Goal: Task Accomplishment & Management: Use online tool/utility

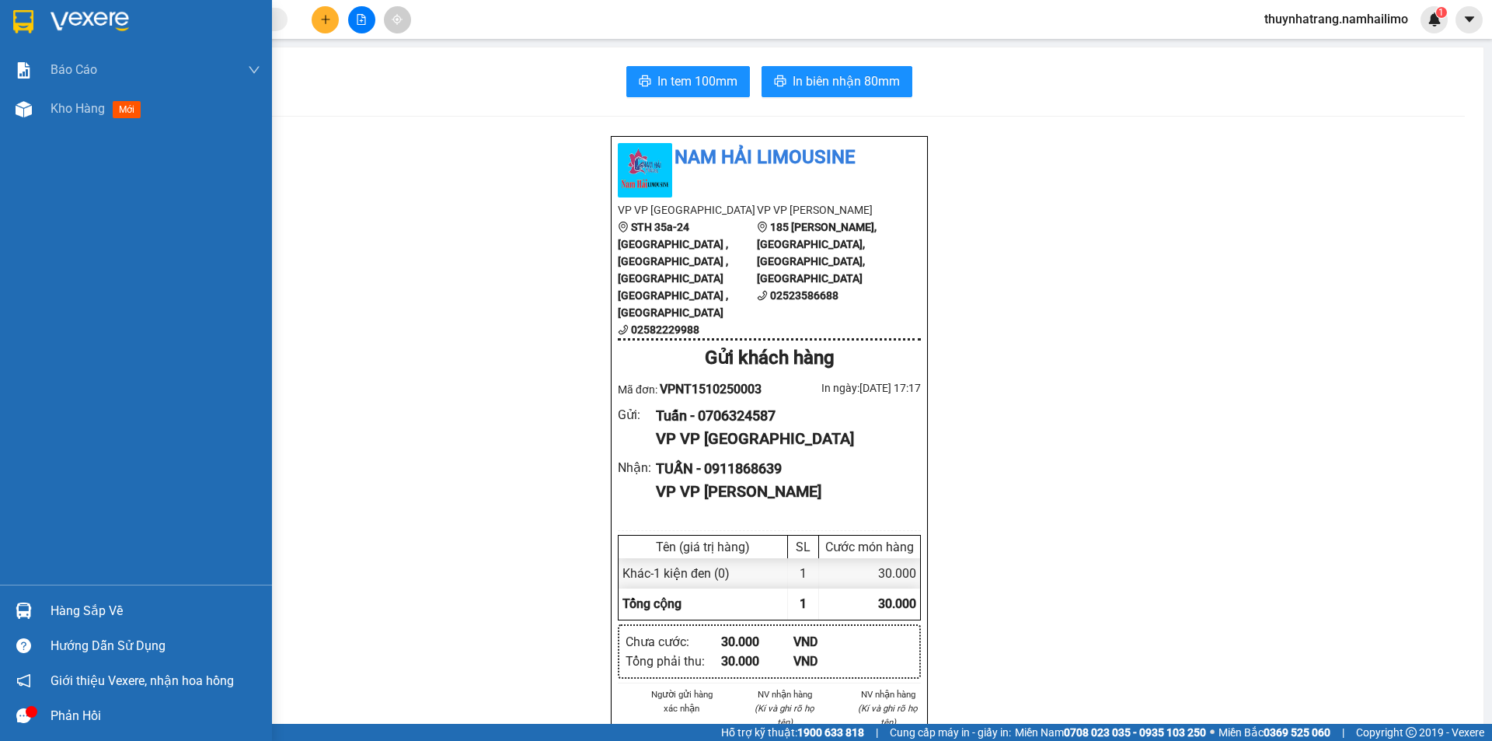
click at [89, 19] on img at bounding box center [90, 21] width 78 height 23
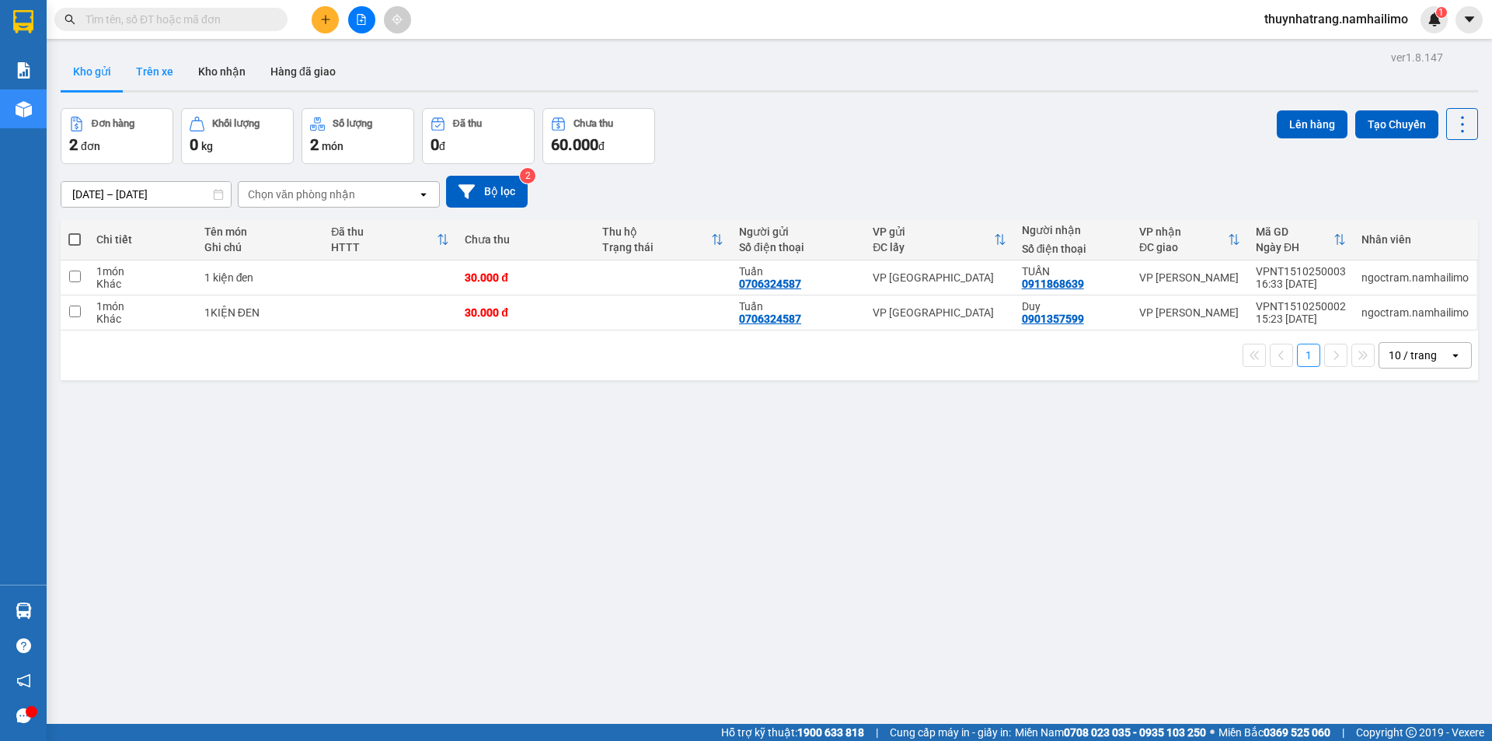
click at [145, 73] on button "Trên xe" at bounding box center [155, 71] width 62 height 37
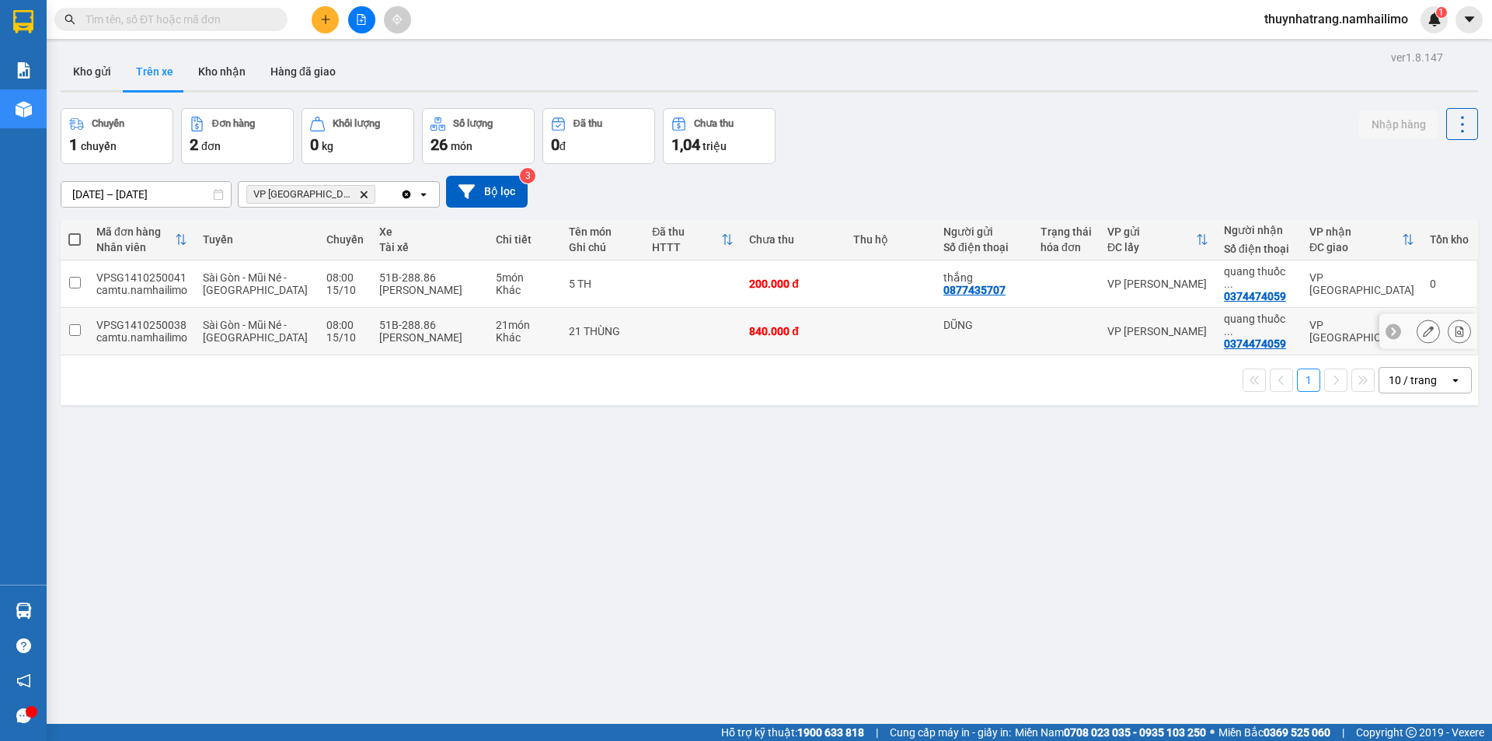
click at [76, 324] on input "checkbox" at bounding box center [75, 330] width 12 height 12
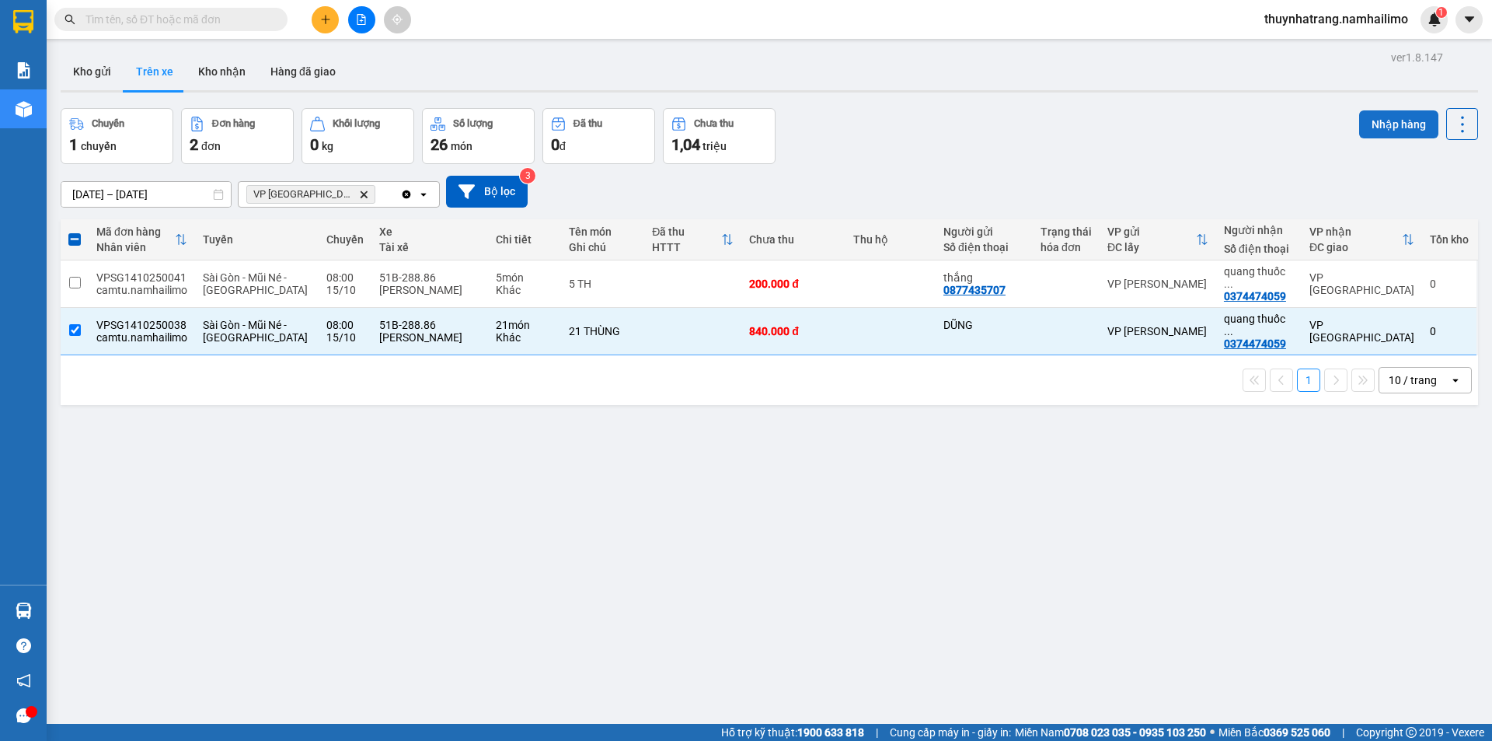
click at [1372, 121] on button "Nhập hàng" at bounding box center [1398, 124] width 79 height 28
checkbox input "false"
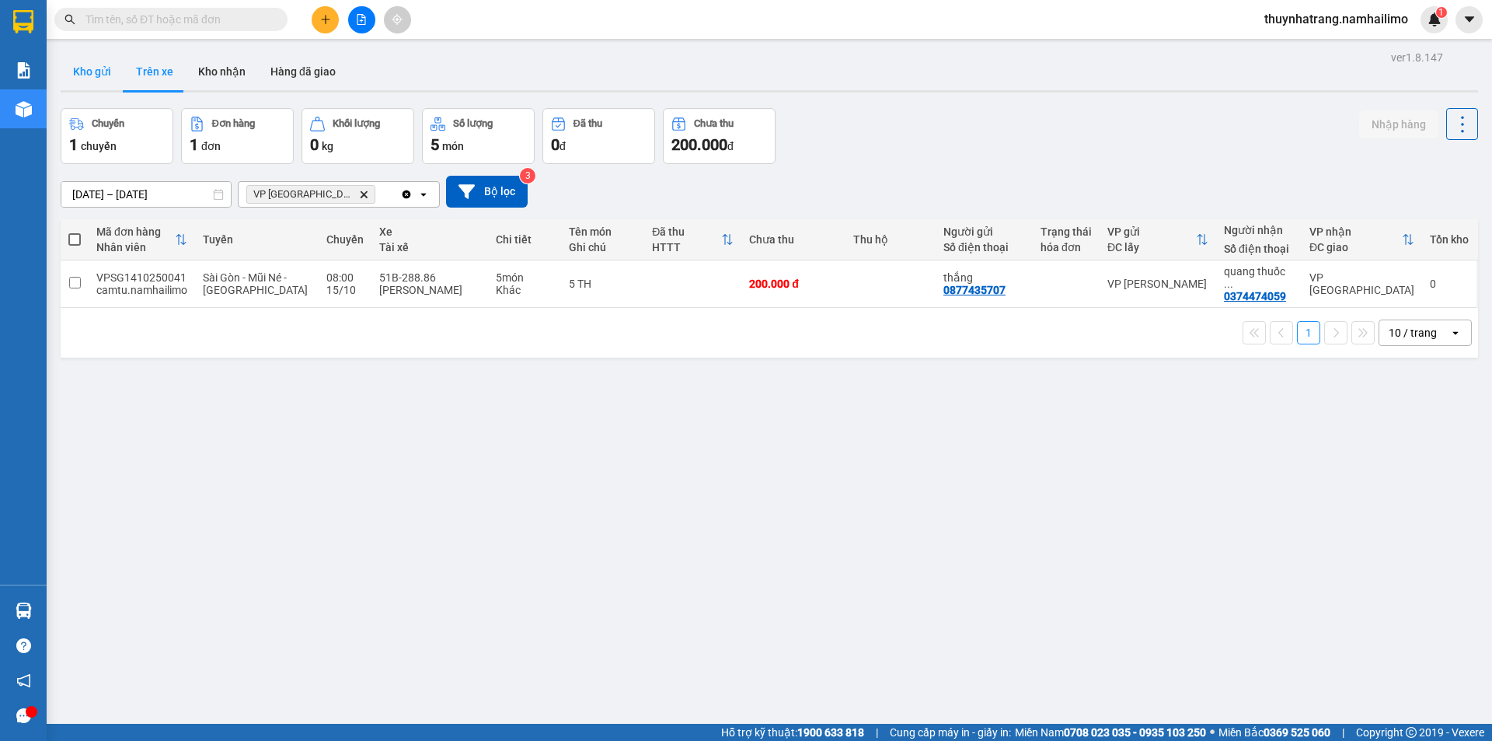
click at [99, 75] on button "Kho gửi" at bounding box center [92, 71] width 63 height 37
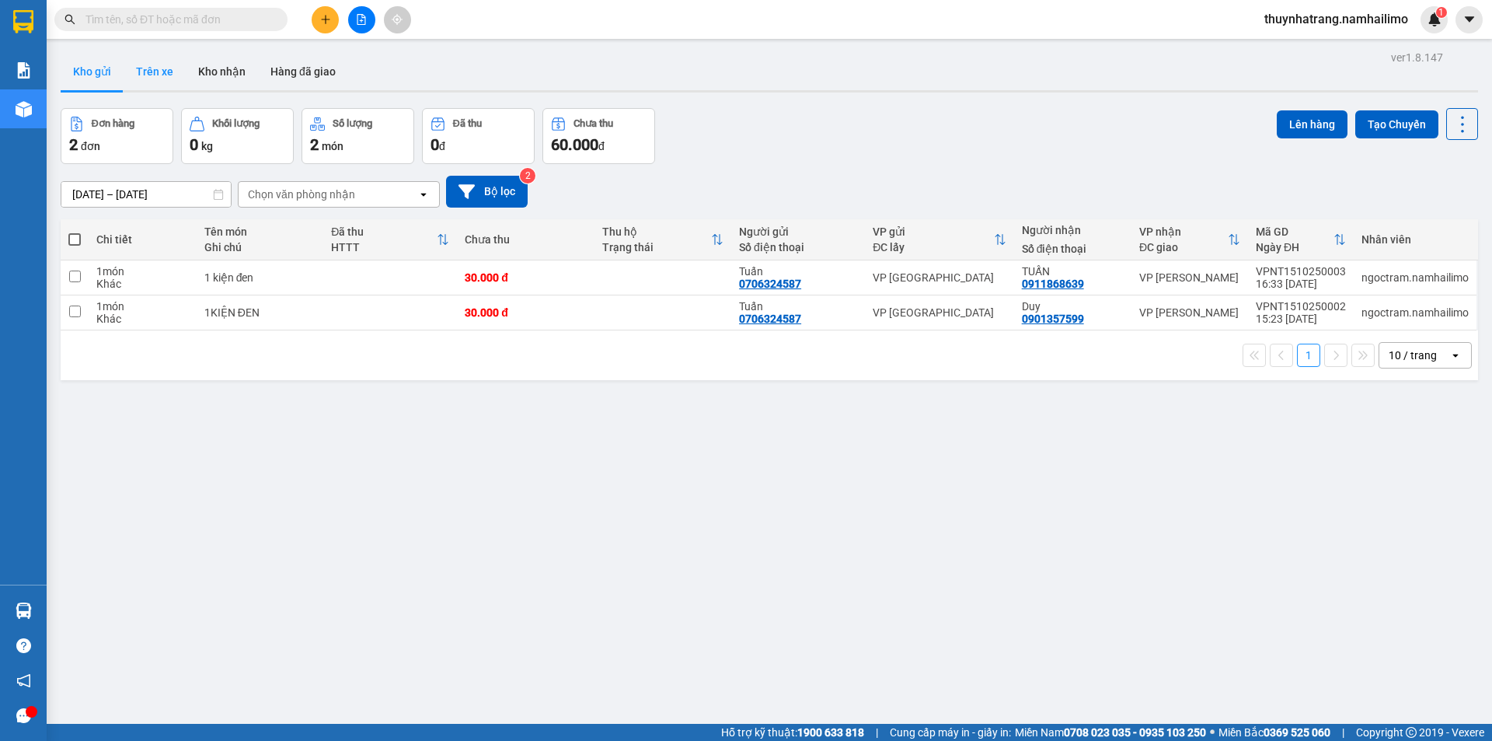
click at [153, 76] on button "Trên xe" at bounding box center [155, 71] width 62 height 37
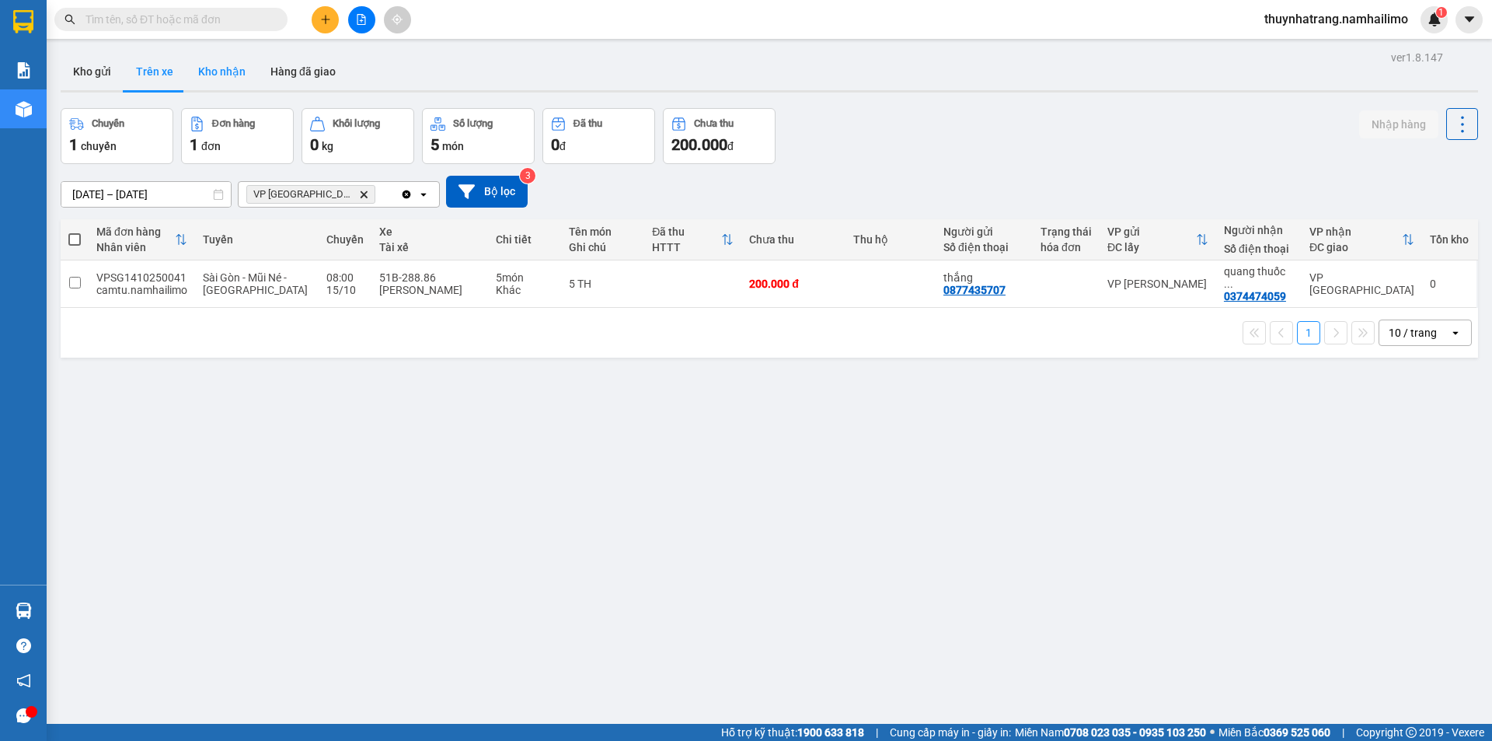
click at [221, 71] on button "Kho nhận" at bounding box center [222, 71] width 72 height 37
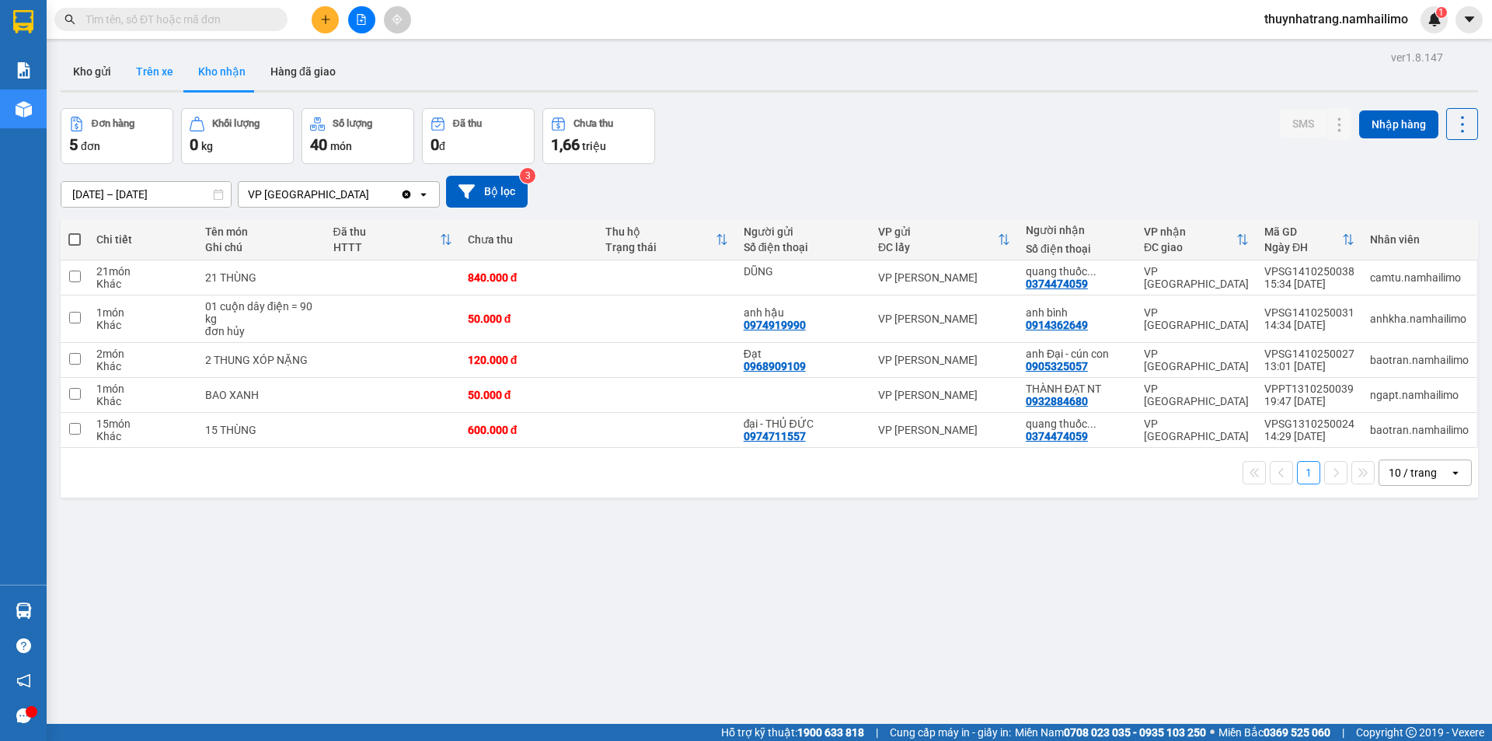
click at [158, 75] on button "Trên xe" at bounding box center [155, 71] width 62 height 37
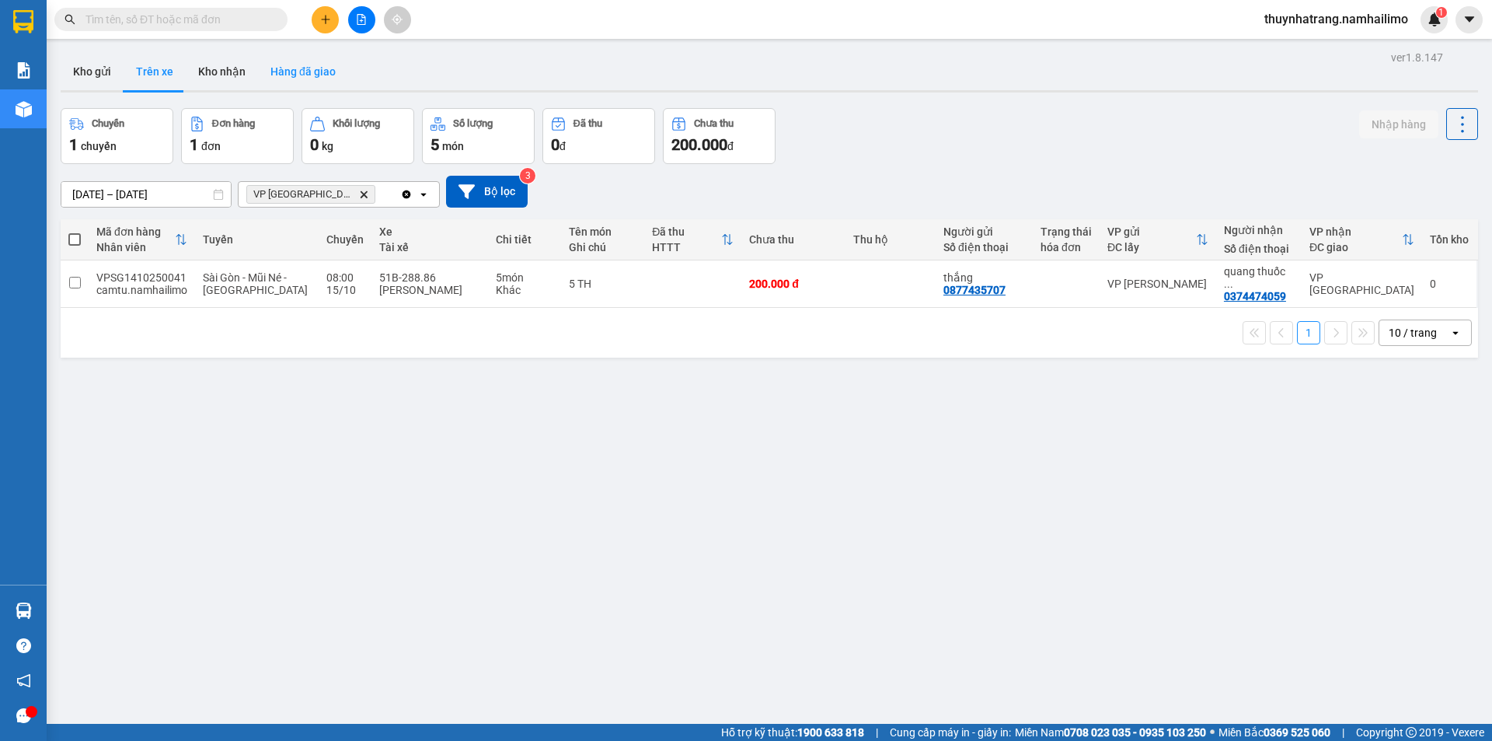
click at [312, 76] on button "Hàng đã giao" at bounding box center [303, 71] width 90 height 37
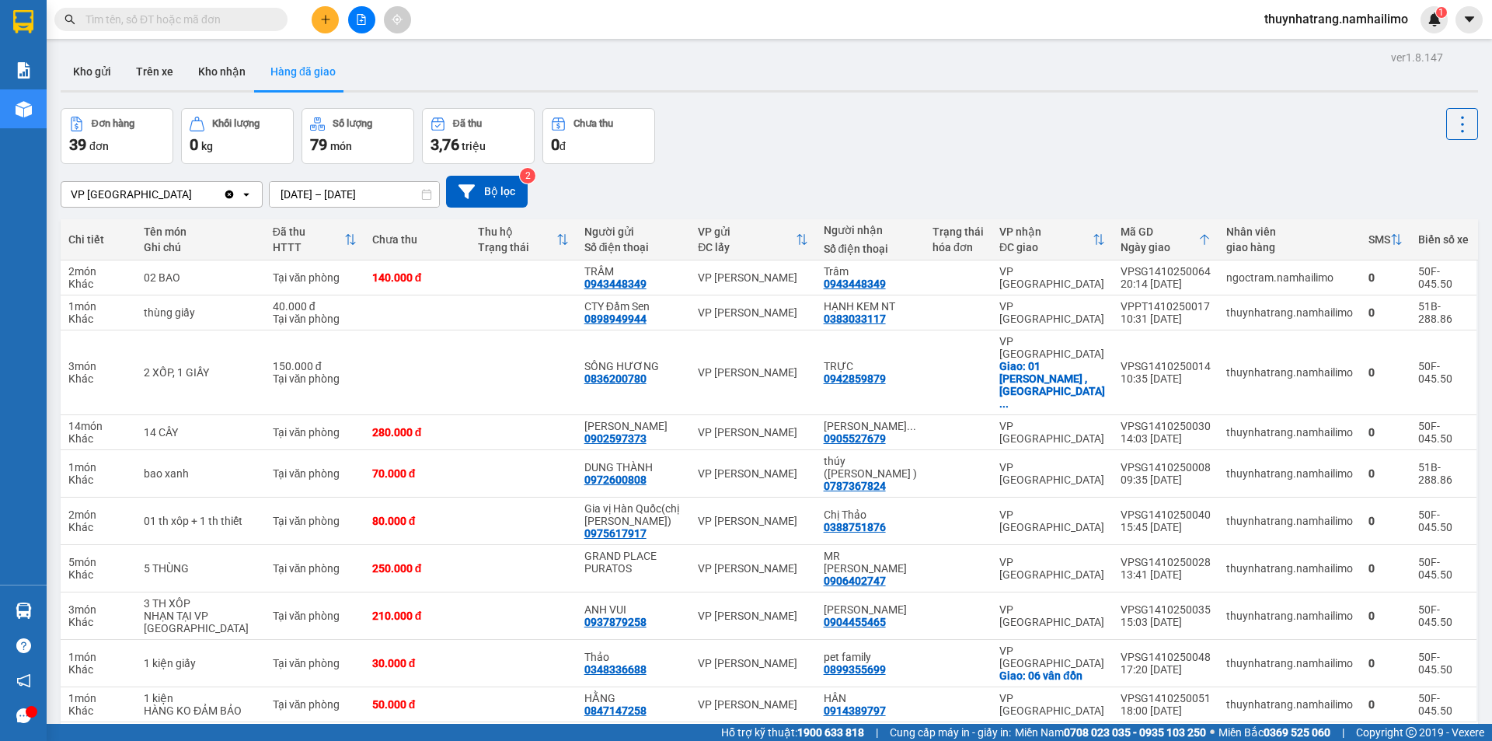
click at [1244, 735] on button "2" at bounding box center [1253, 746] width 23 height 23
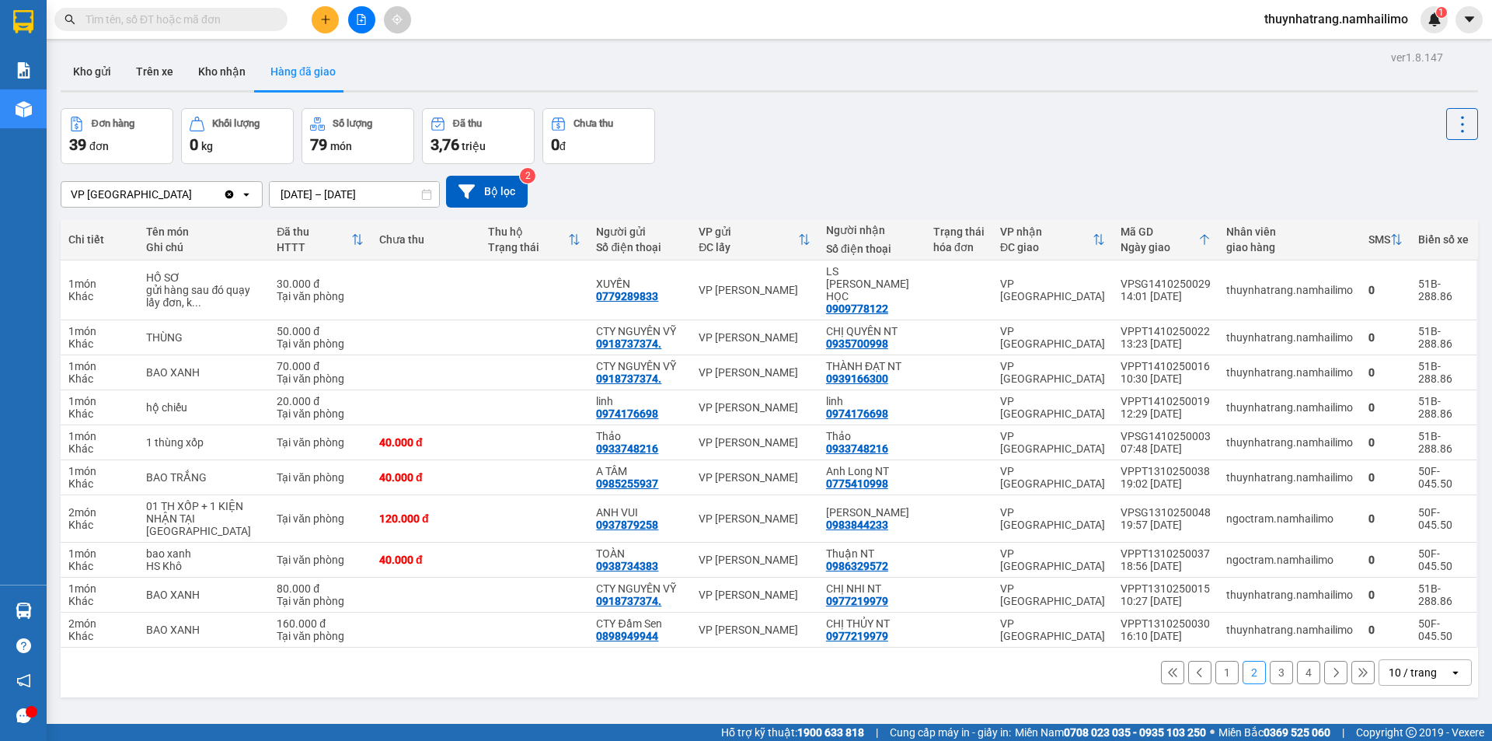
click at [1274, 674] on button "3" at bounding box center [1281, 671] width 23 height 23
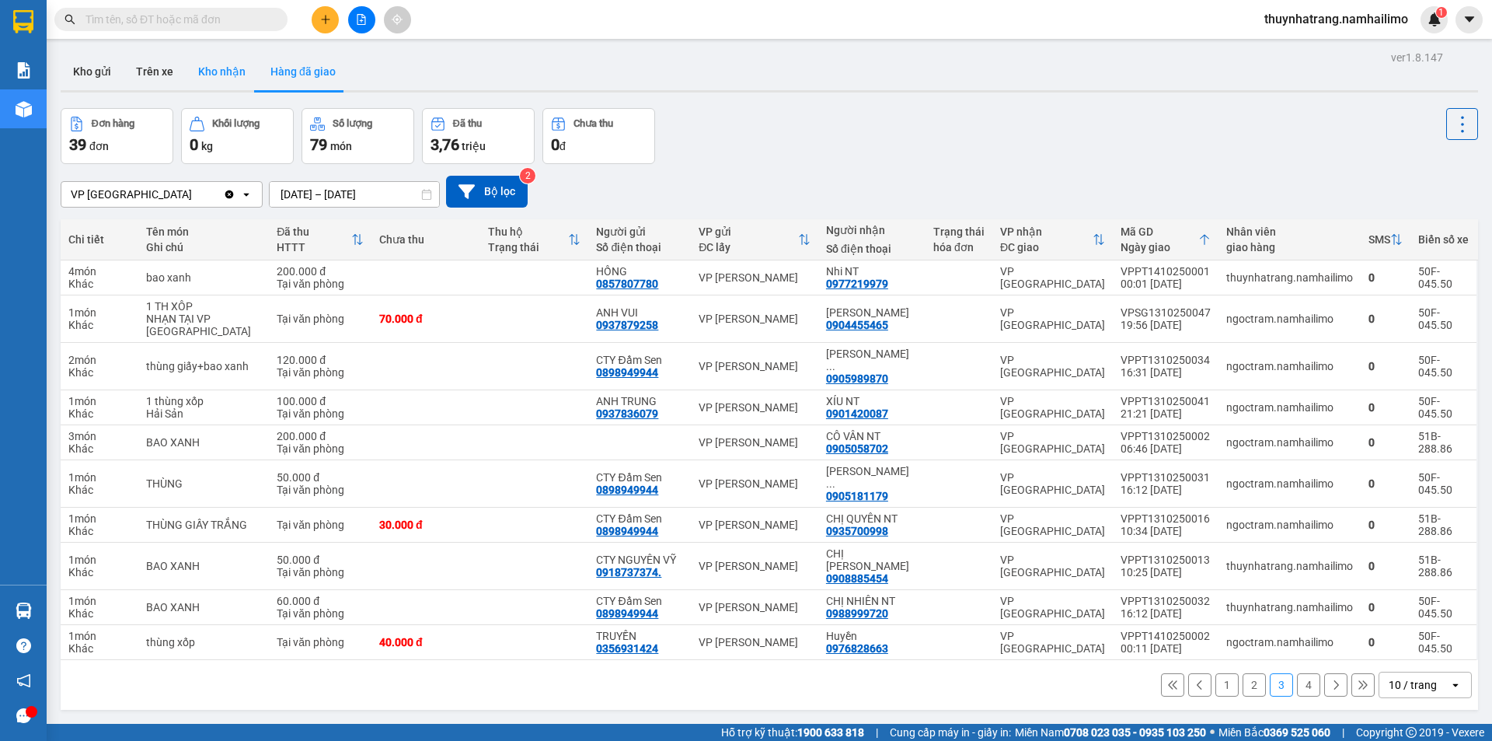
click at [208, 72] on button "Kho nhận" at bounding box center [222, 71] width 72 height 37
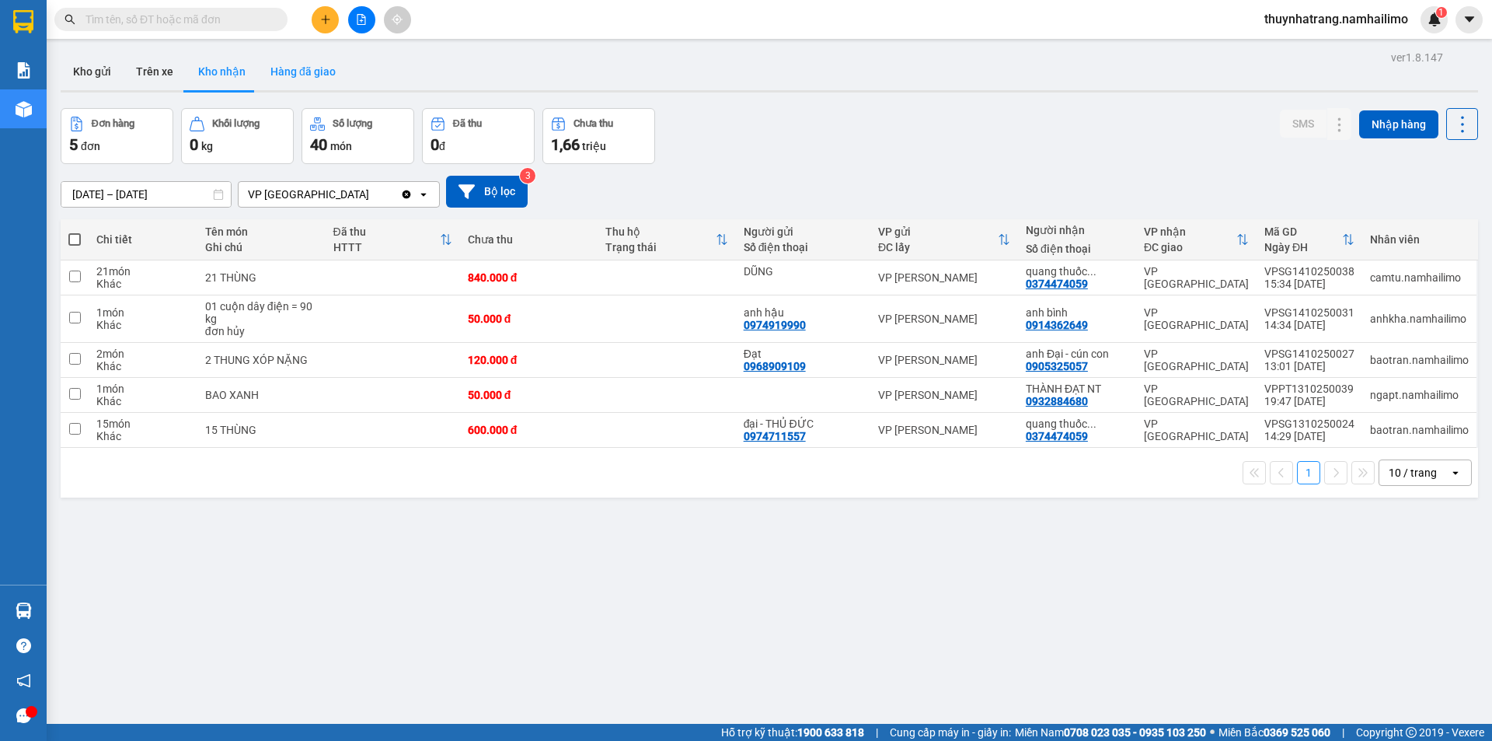
click at [292, 82] on button "Hàng đã giao" at bounding box center [303, 71] width 90 height 37
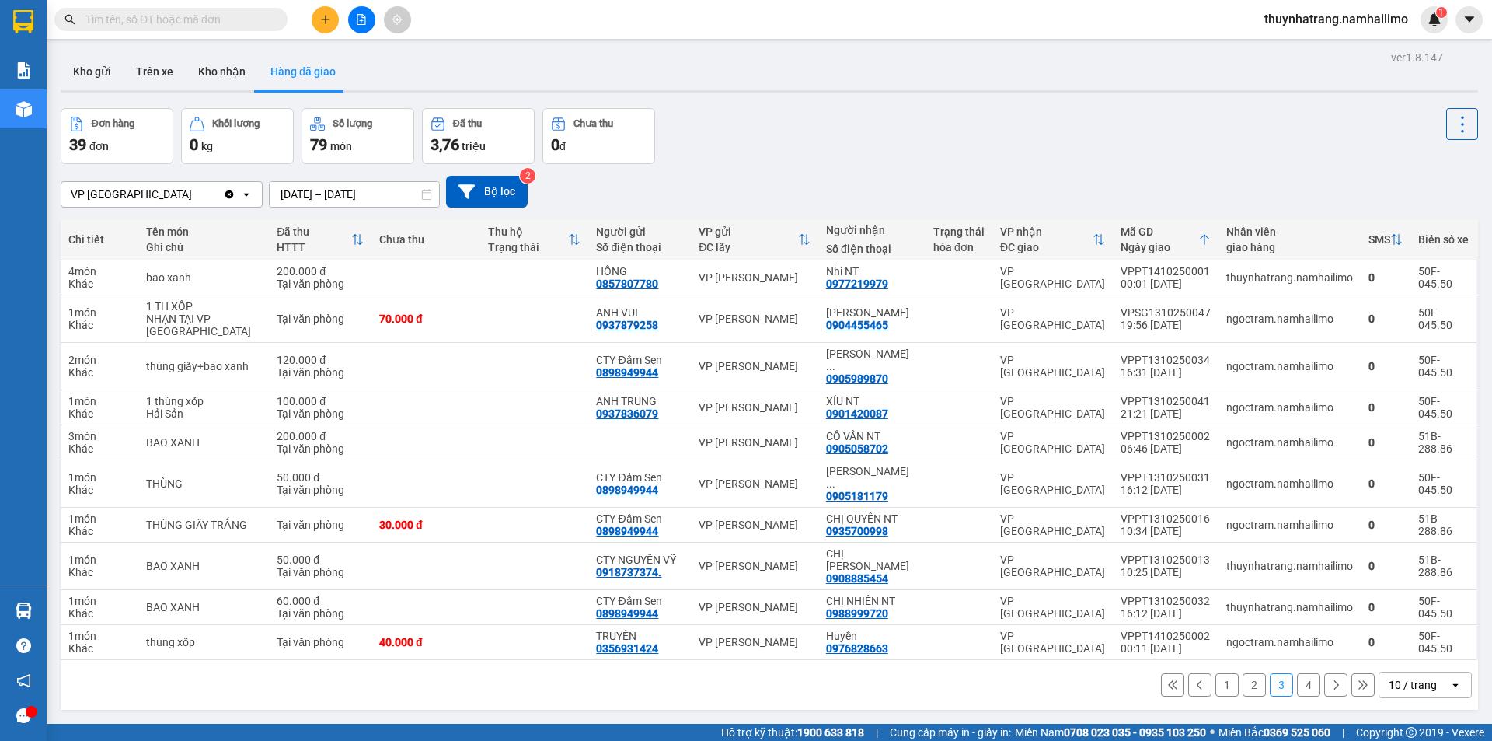
click at [1242, 673] on button "2" at bounding box center [1253, 684] width 23 height 23
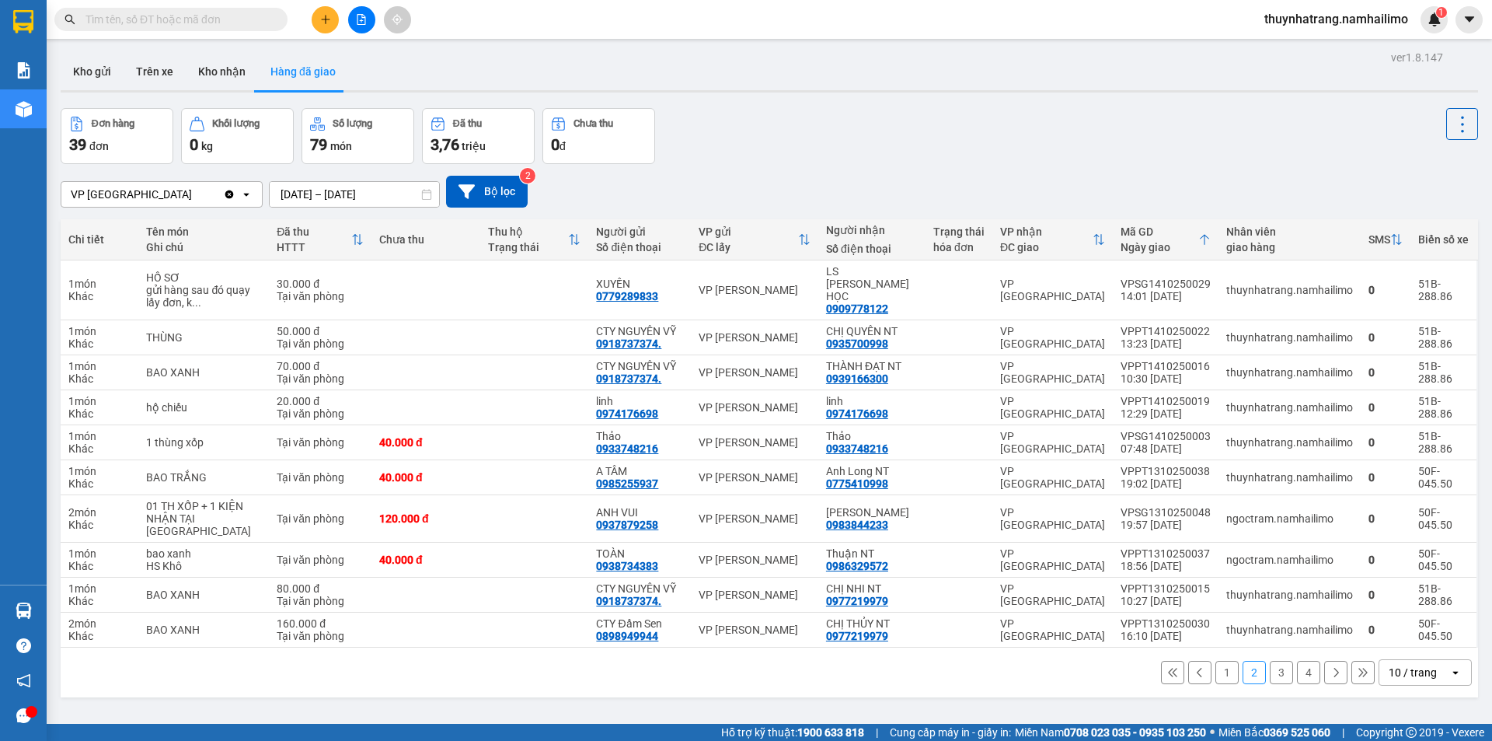
click at [189, 201] on div "VP [GEOGRAPHIC_DATA]" at bounding box center [142, 194] width 162 height 25
click at [457, 680] on div "1 2 3 4 10 / trang open" at bounding box center [769, 672] width 1405 height 26
click at [159, 72] on button "Trên xe" at bounding box center [155, 71] width 62 height 37
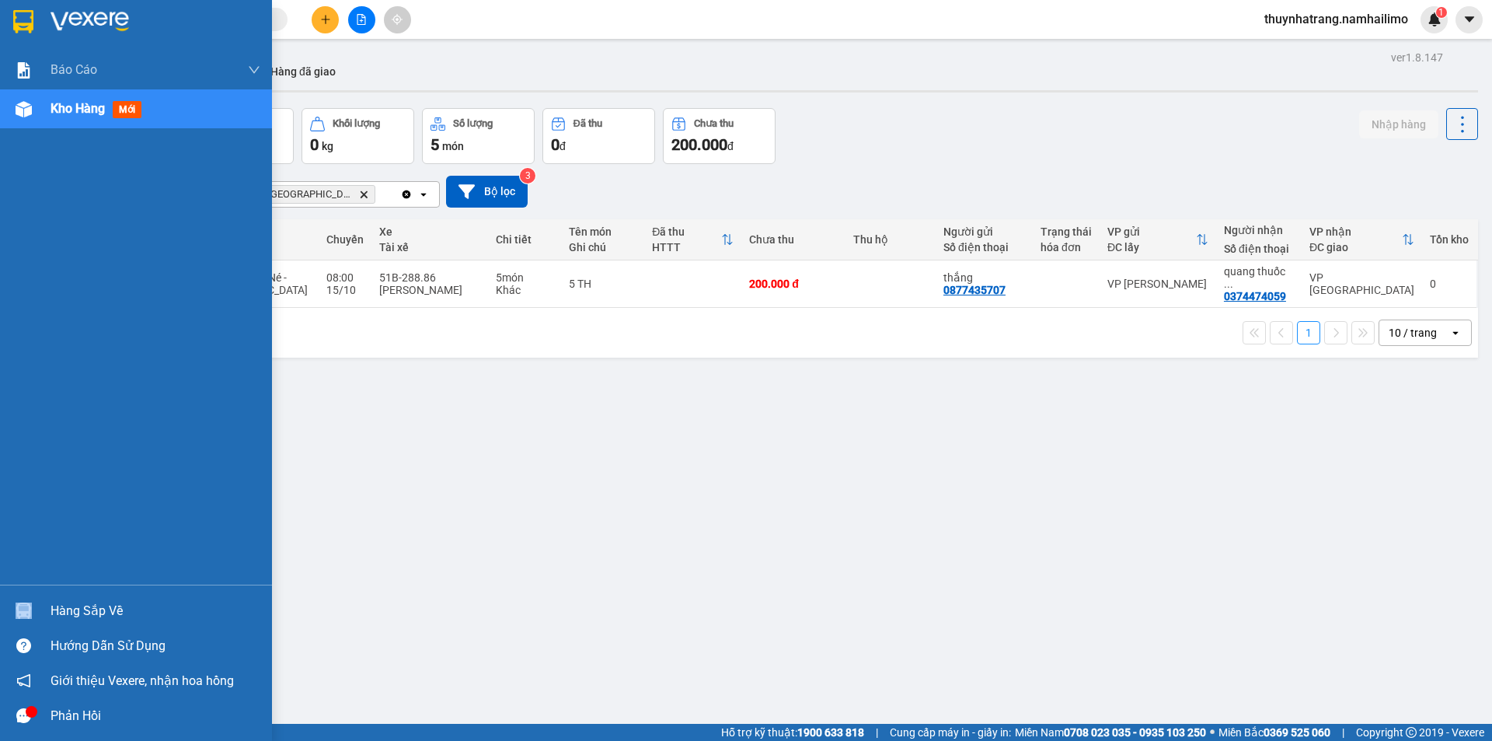
click at [65, 605] on div "Hàng sắp về" at bounding box center [136, 610] width 272 height 35
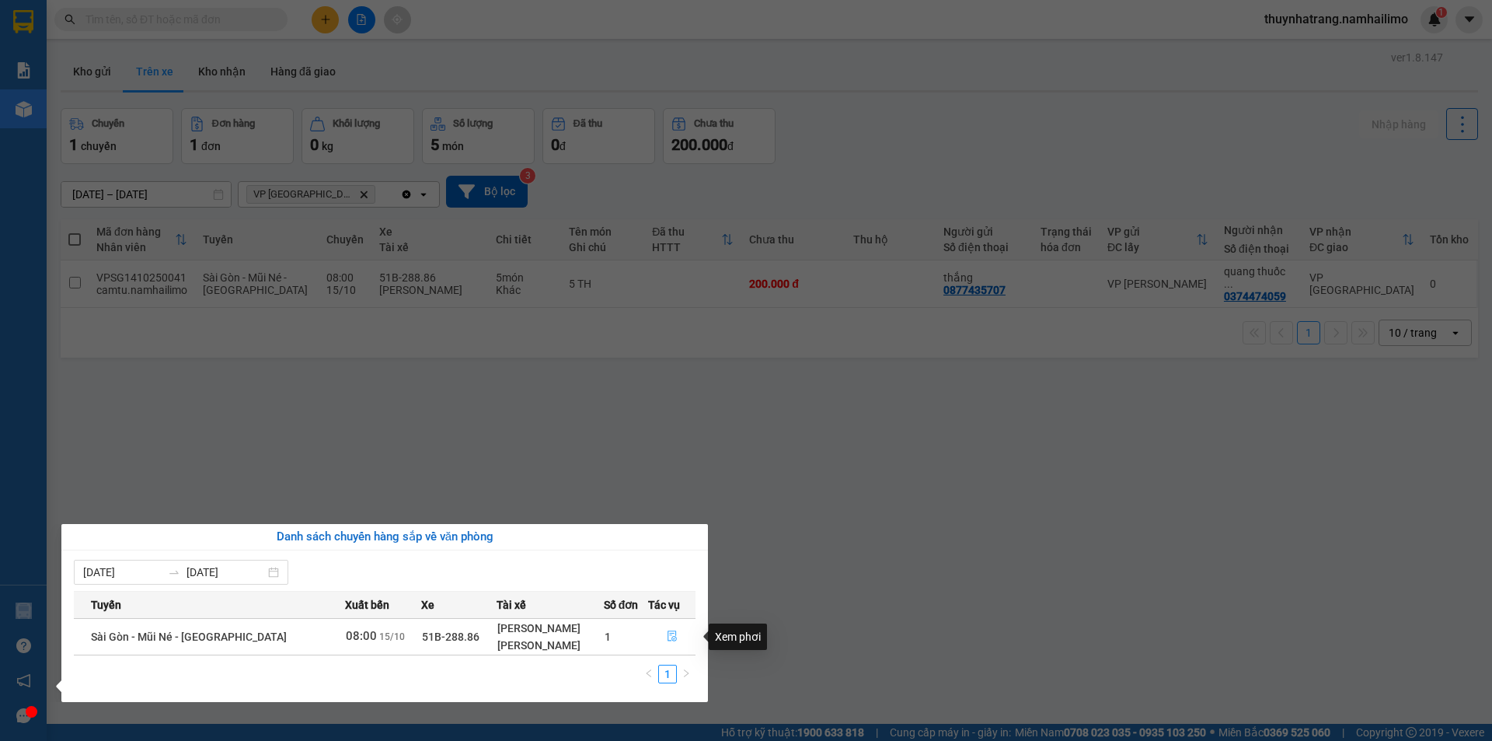
click at [669, 636] on icon "file-done" at bounding box center [672, 635] width 11 height 11
